Goal: Information Seeking & Learning: Compare options

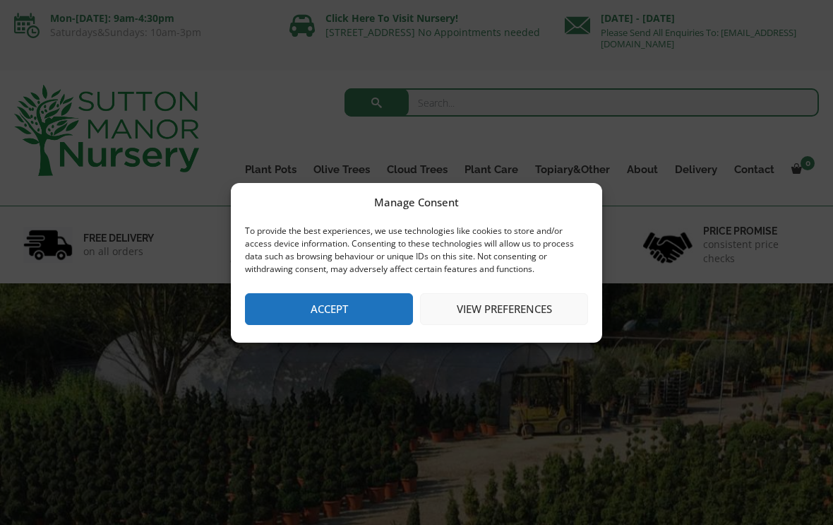
click at [354, 308] on button "Accept" at bounding box center [329, 309] width 168 height 32
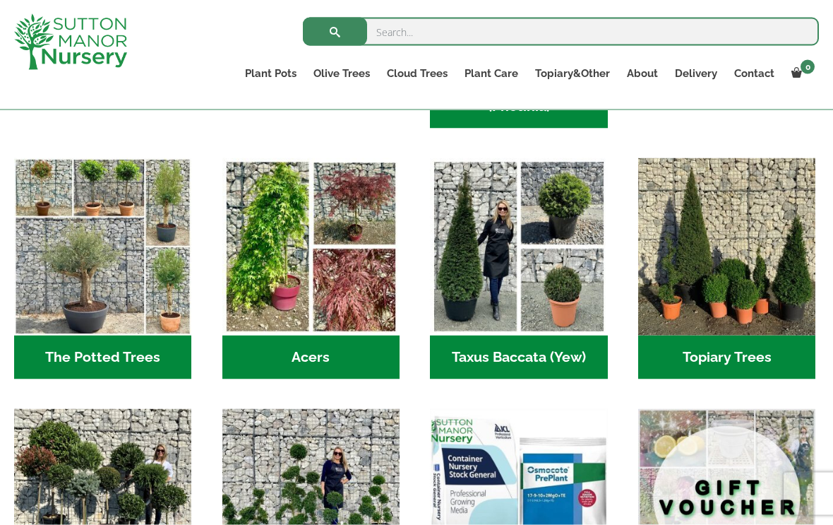
scroll to position [956, 0]
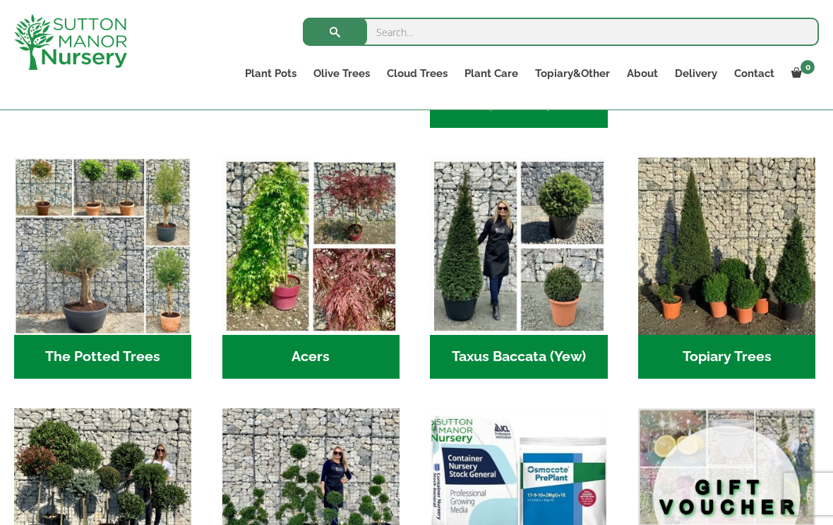
click at [77, 245] on img "Visit product category The Potted Trees" at bounding box center [102, 245] width 177 height 177
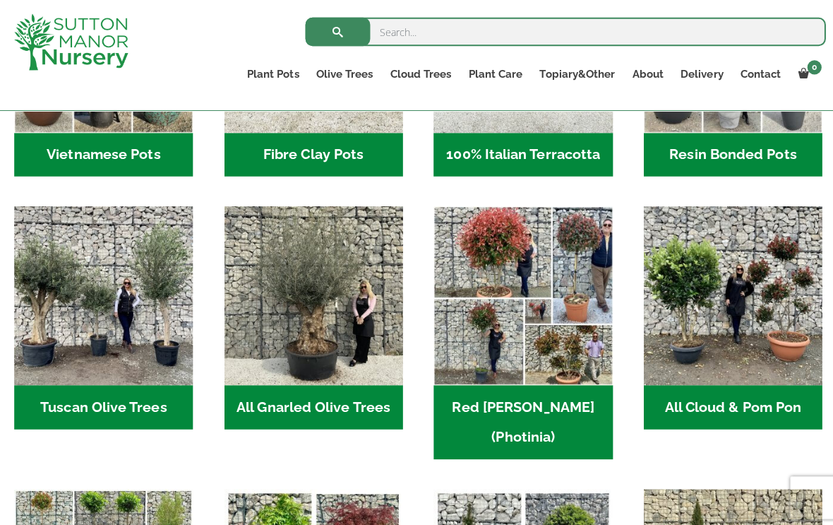
scroll to position [621, 0]
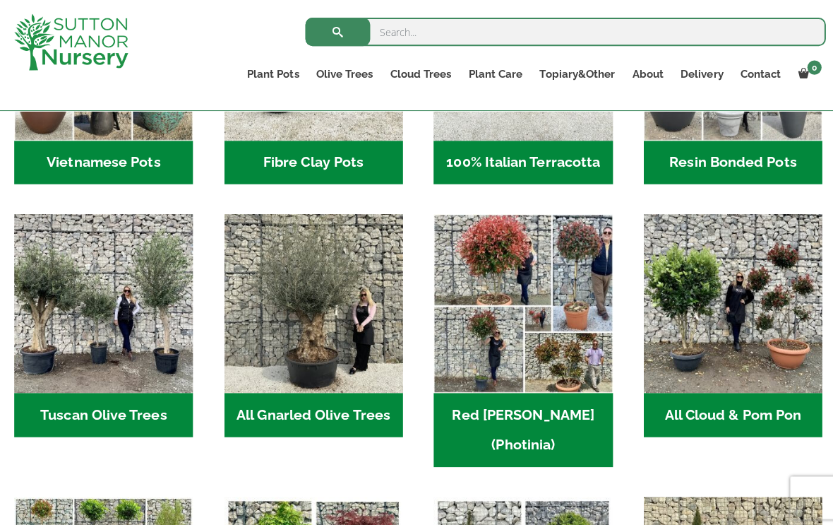
click at [337, 314] on img "Visit product category All Gnarled Olive Trees" at bounding box center [310, 301] width 177 height 177
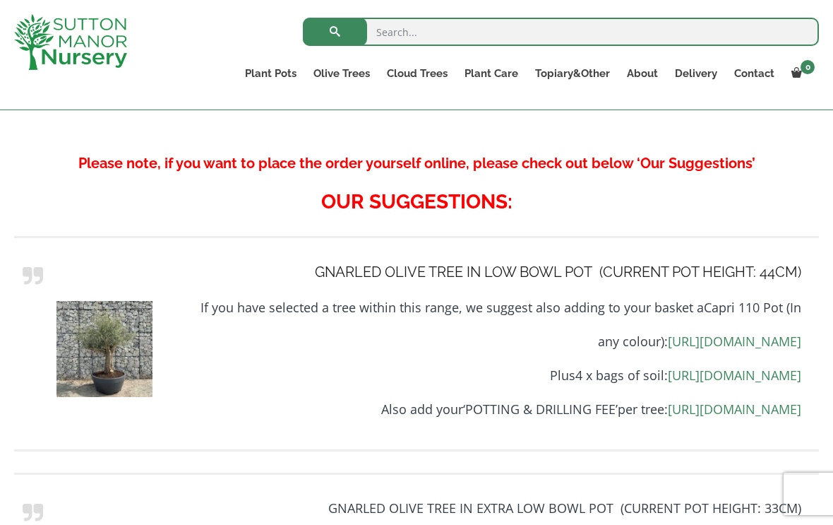
scroll to position [1577, 0]
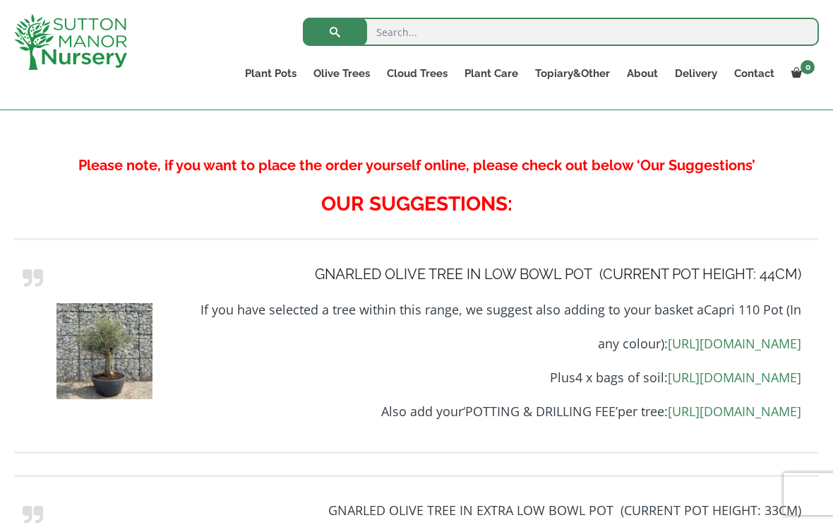
click at [119, 322] on img at bounding box center [104, 351] width 96 height 96
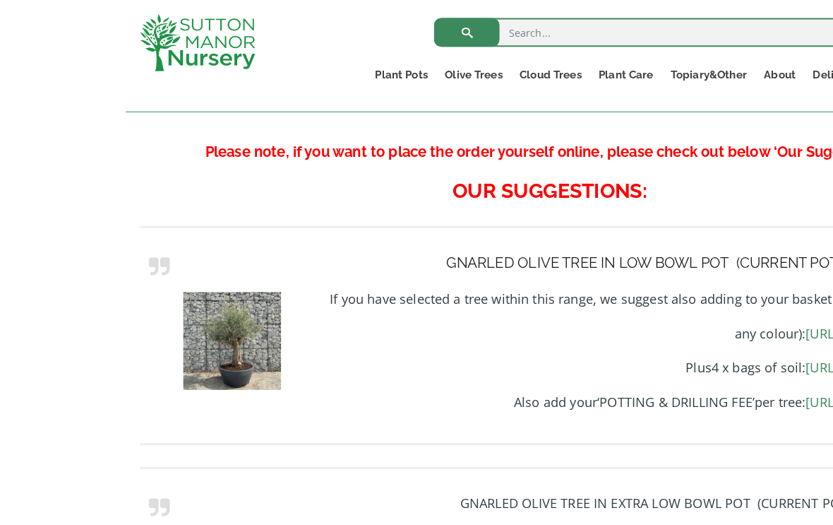
scroll to position [1590, 0]
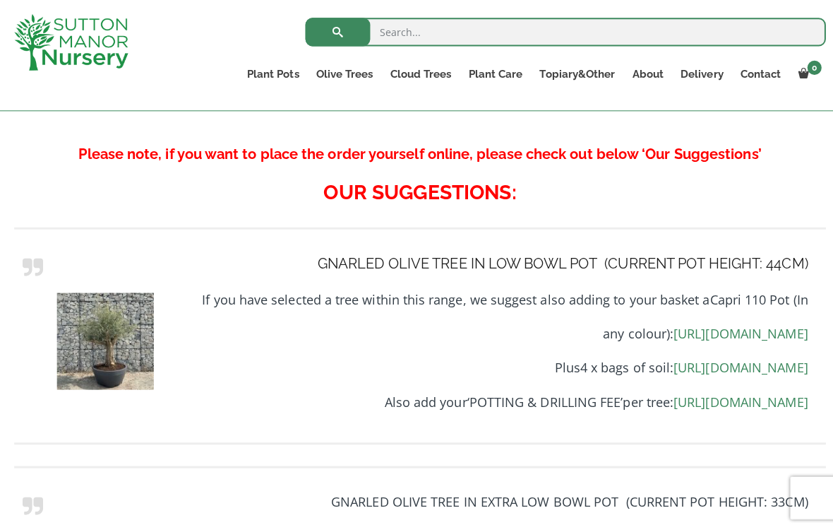
click at [668, 322] on link "https://www.suttonmanornursery.co.uk/click-here-to-view-all-colours-of-the-capr…" at bounding box center [734, 330] width 133 height 17
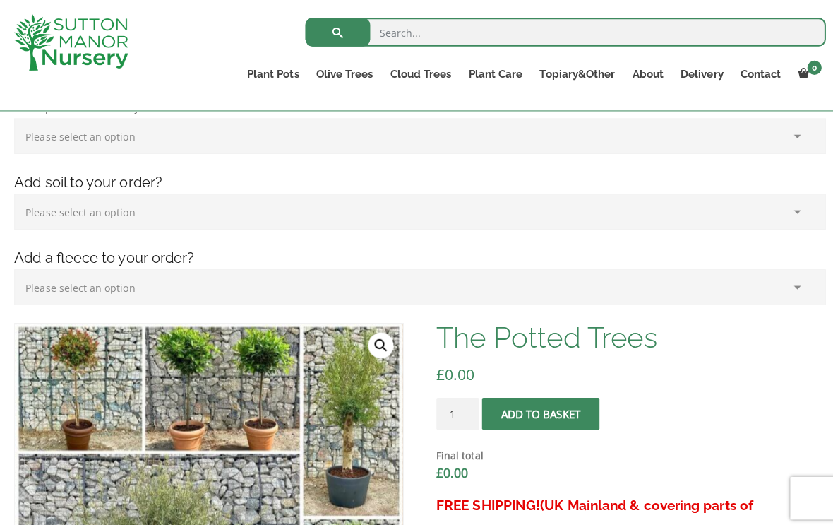
scroll to position [0, 0]
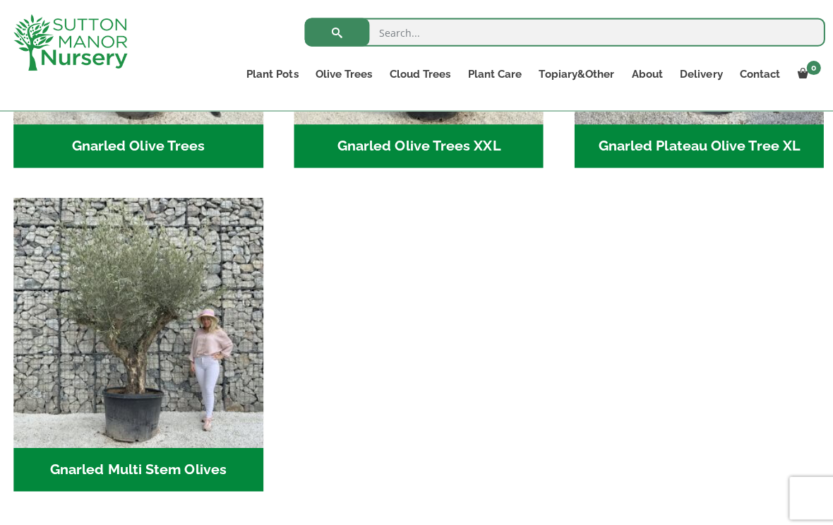
scroll to position [544, 0]
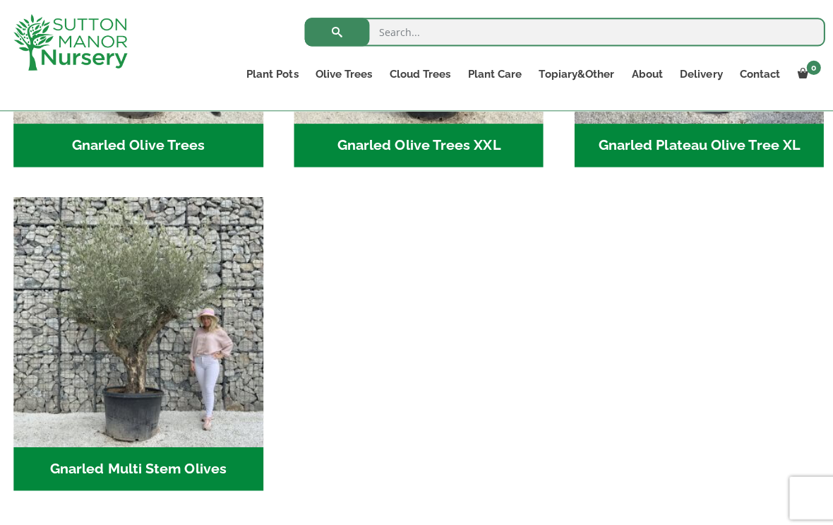
click at [104, 297] on img "Visit product category Gnarled Multi Stem Olives" at bounding box center [138, 320] width 248 height 248
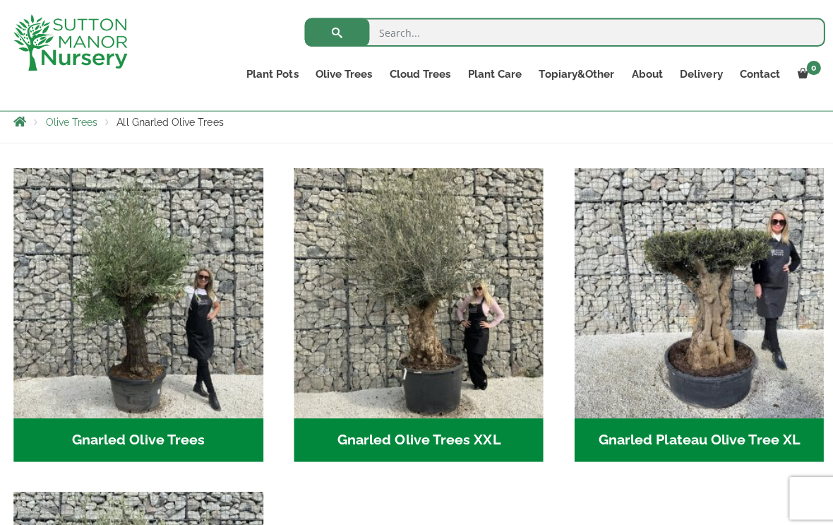
scroll to position [252, 0]
click at [176, 302] on img "Visit product category Gnarled Olive Trees" at bounding box center [138, 291] width 248 height 248
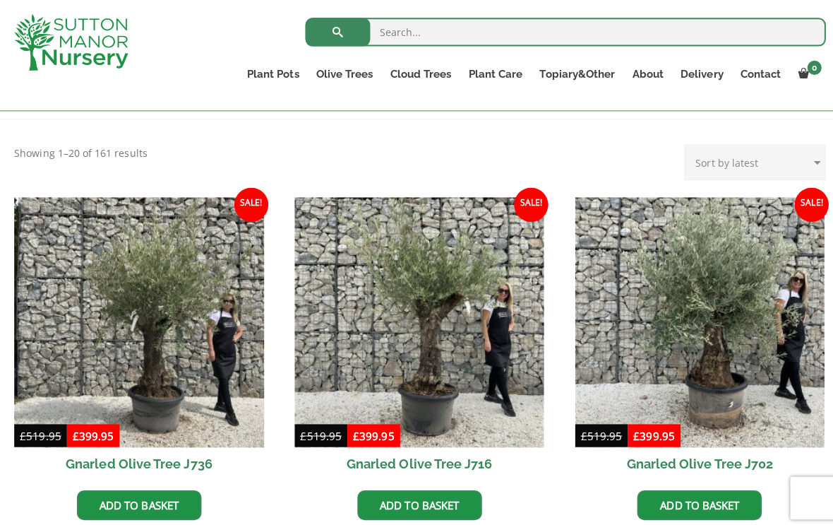
scroll to position [275, 0]
click at [132, 328] on img at bounding box center [138, 320] width 248 height 248
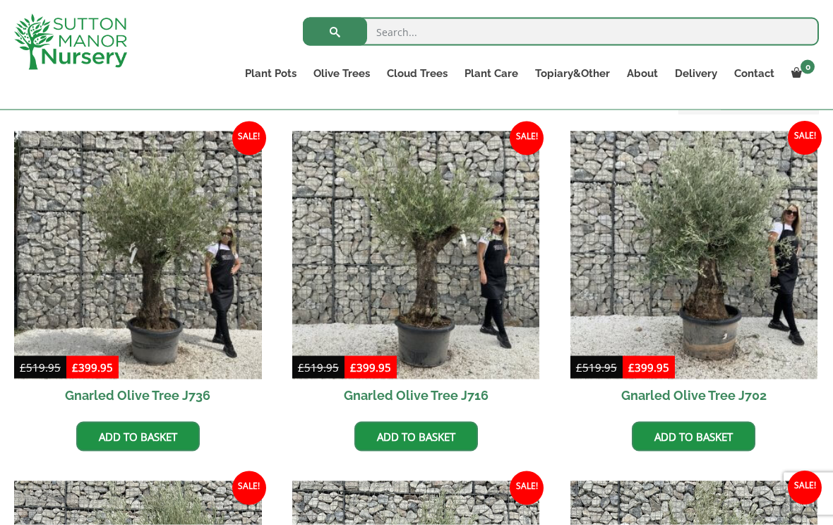
scroll to position [340, 0]
click at [189, 311] on img at bounding box center [138, 255] width 248 height 248
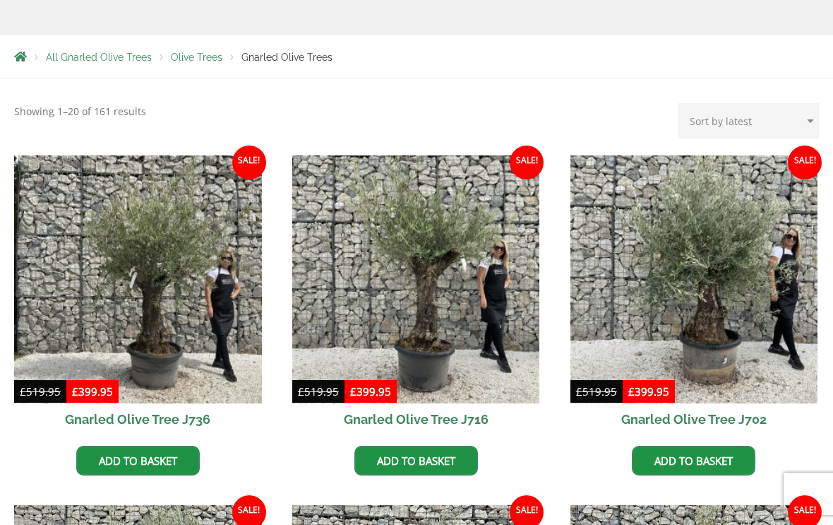
scroll to position [364, 0]
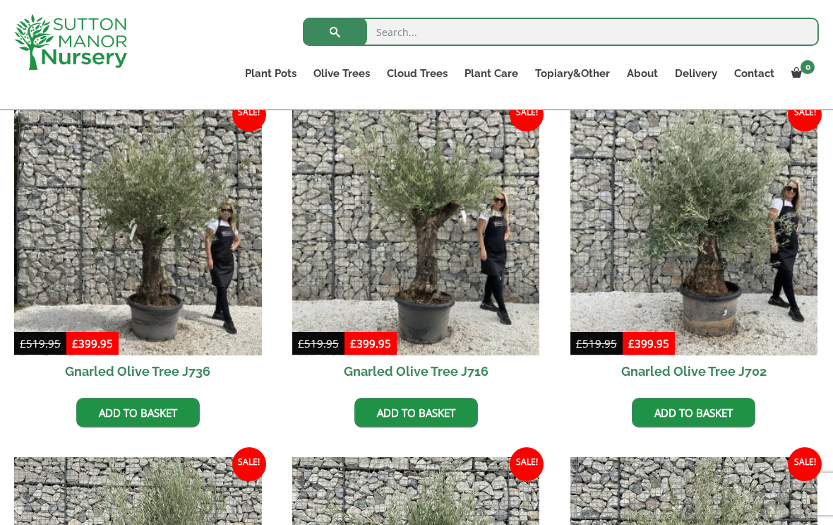
click at [477, 261] on img at bounding box center [416, 231] width 248 height 248
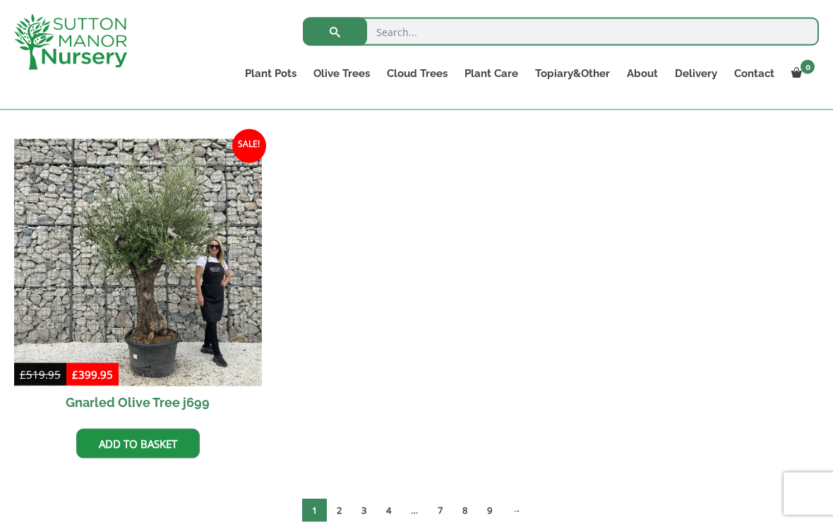
scroll to position [1729, 0]
click at [338, 515] on link "2" at bounding box center [339, 509] width 25 height 23
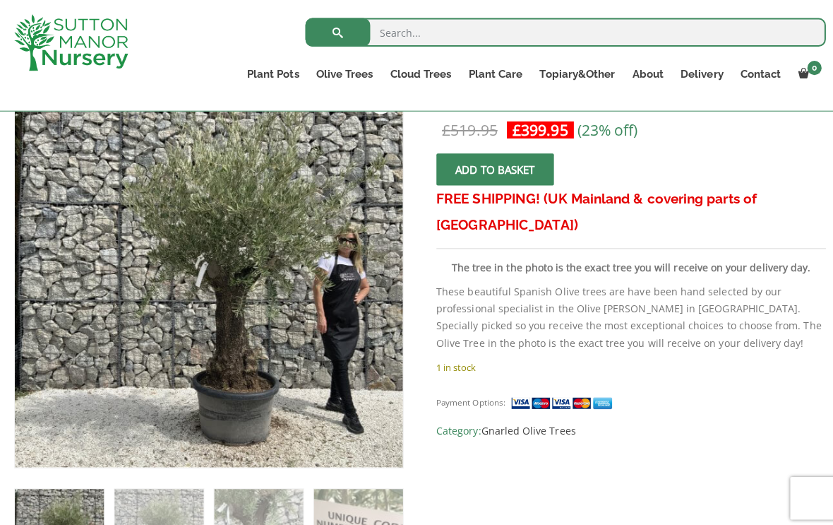
scroll to position [249, 0]
click at [306, 326] on img at bounding box center [368, 431] width 706 height 706
click at [284, 335] on img at bounding box center [368, 431] width 706 height 706
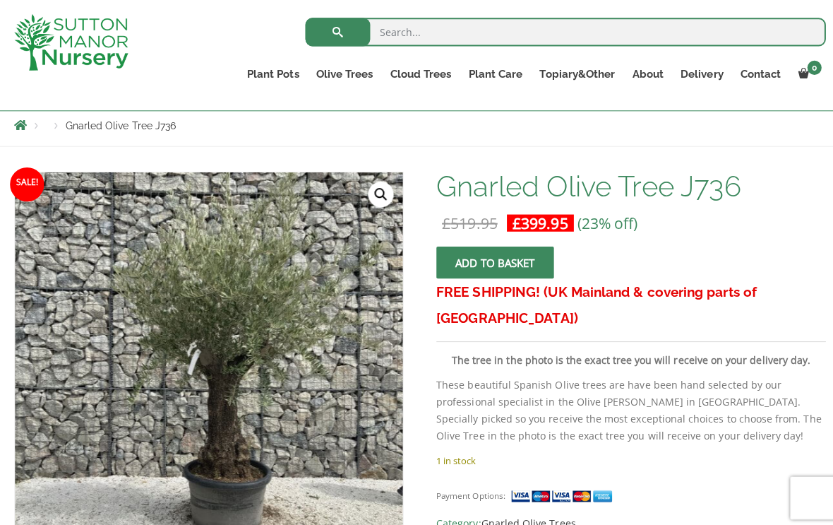
scroll to position [162, 0]
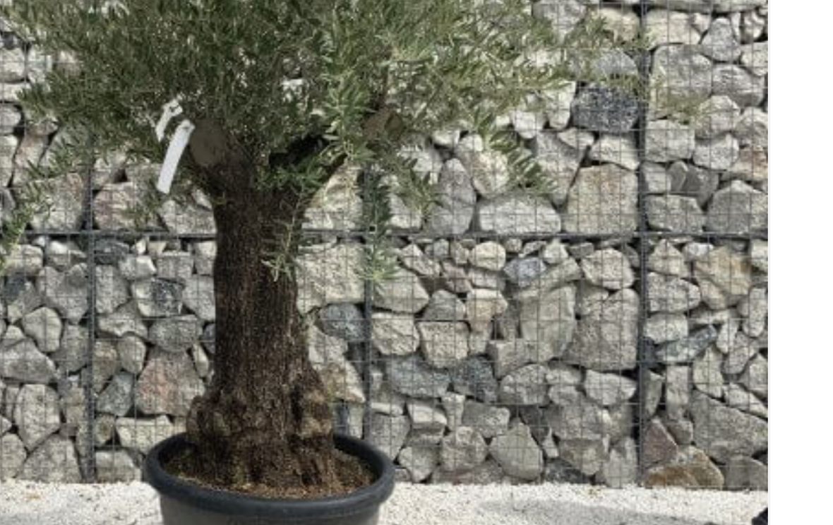
click at [234, 165] on img at bounding box center [368, 518] width 706 height 706
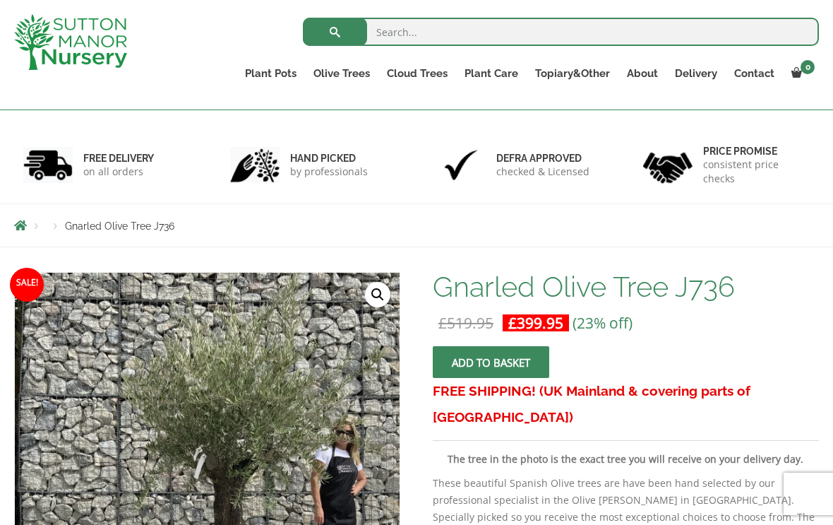
scroll to position [0, 0]
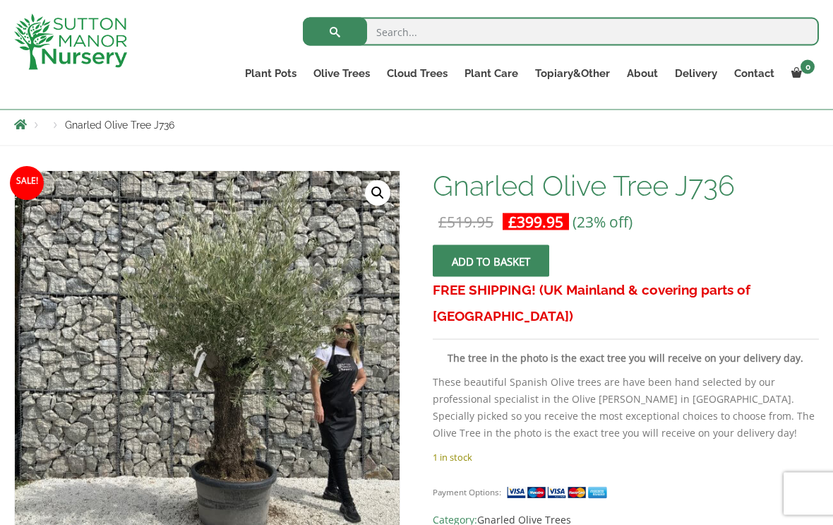
scroll to position [148, 0]
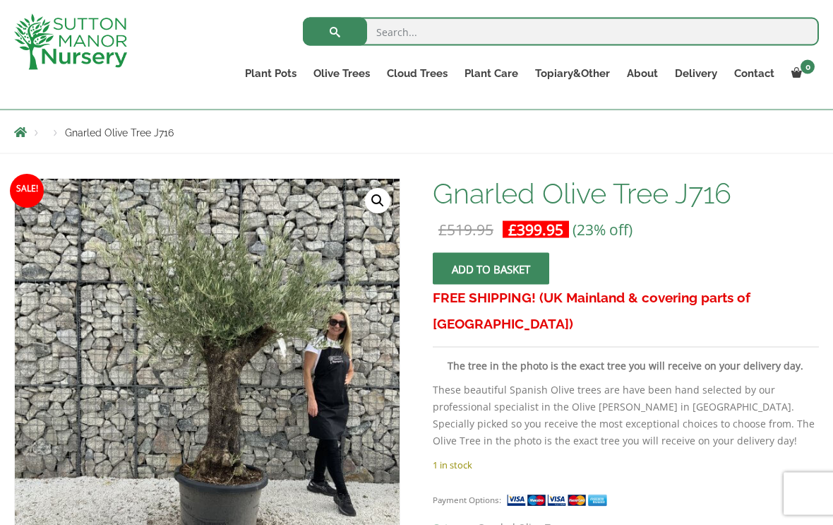
scroll to position [136, 0]
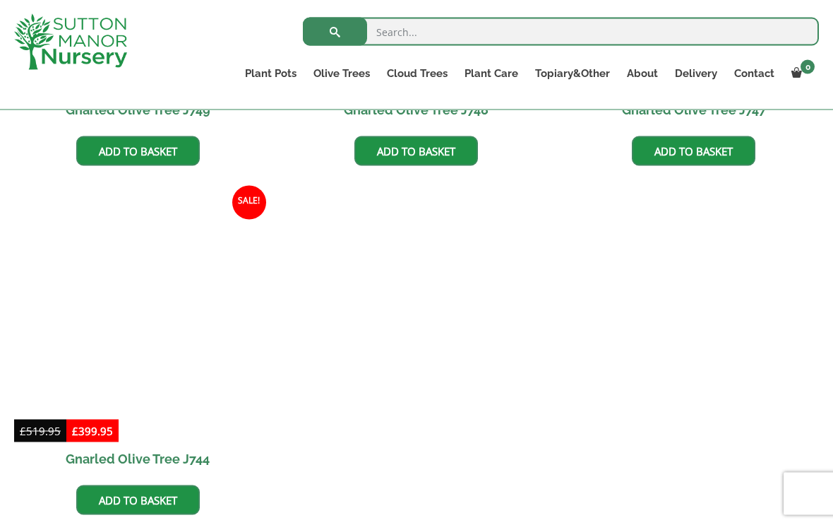
scroll to position [1484, 0]
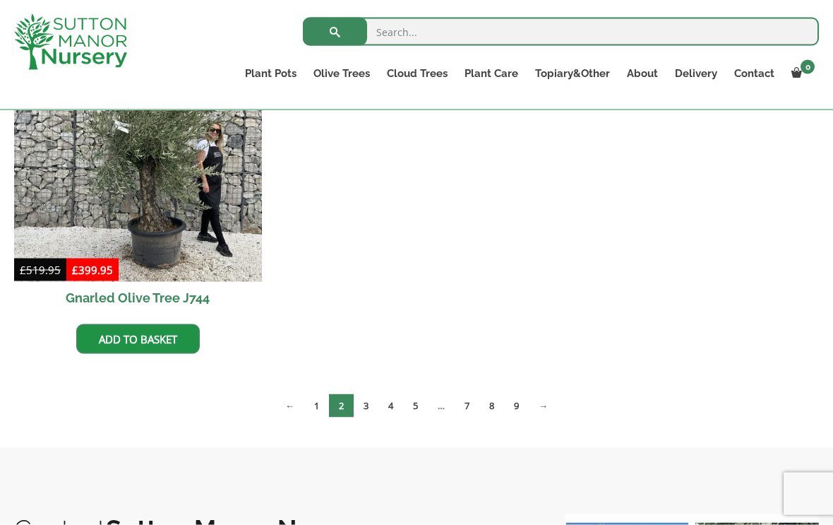
click at [369, 409] on link "3" at bounding box center [366, 405] width 25 height 23
